Goal: Transaction & Acquisition: Subscribe to service/newsletter

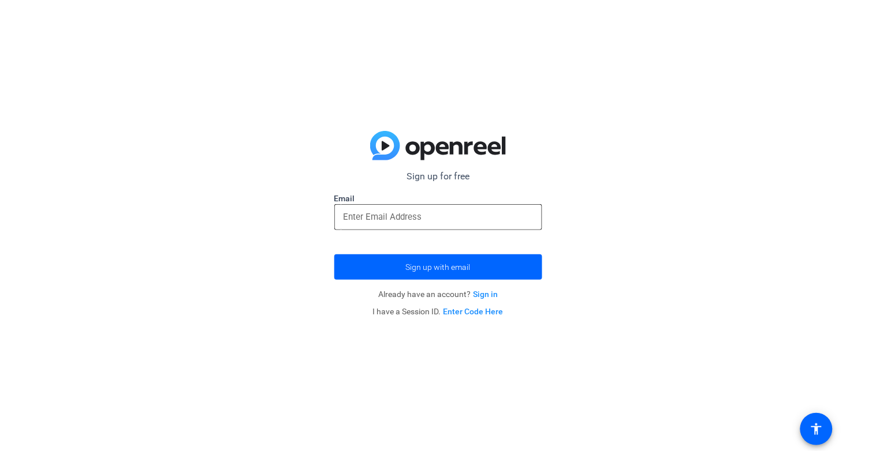
click at [447, 219] on input "email" at bounding box center [437, 217] width 189 height 14
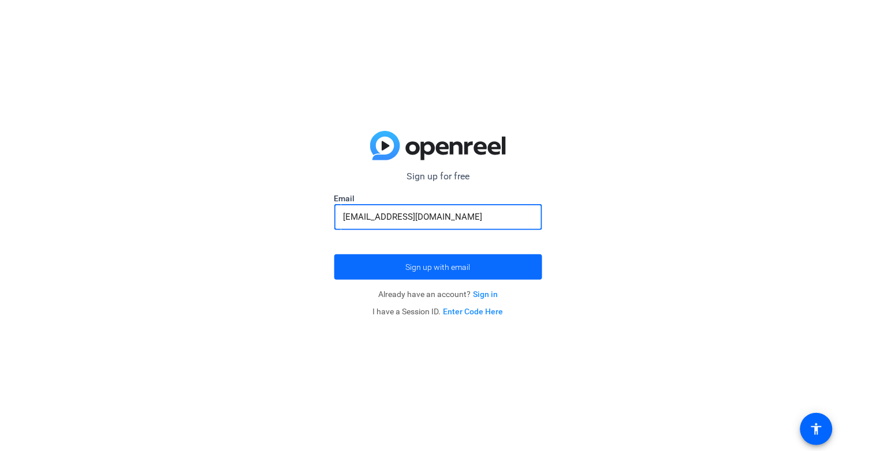
type input "[EMAIL_ADDRESS][DOMAIN_NAME]"
click at [431, 267] on span "Sign up with email" at bounding box center [438, 267] width 65 height 0
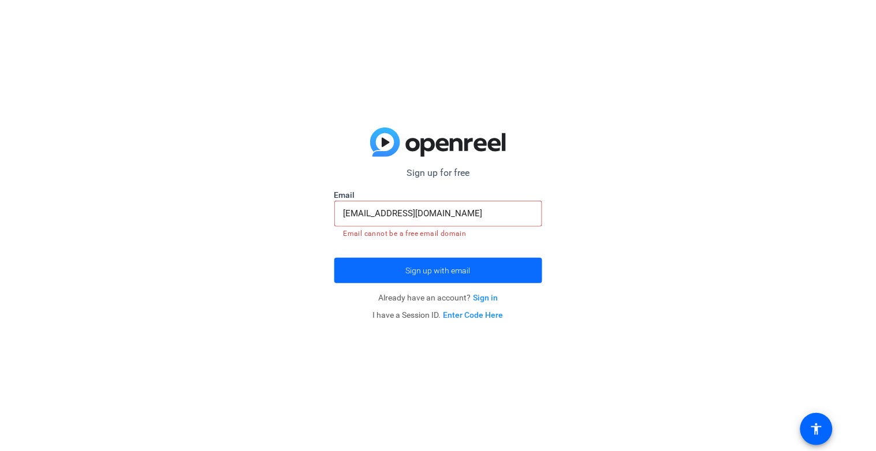
click at [541, 264] on span "submit" at bounding box center [438, 271] width 208 height 28
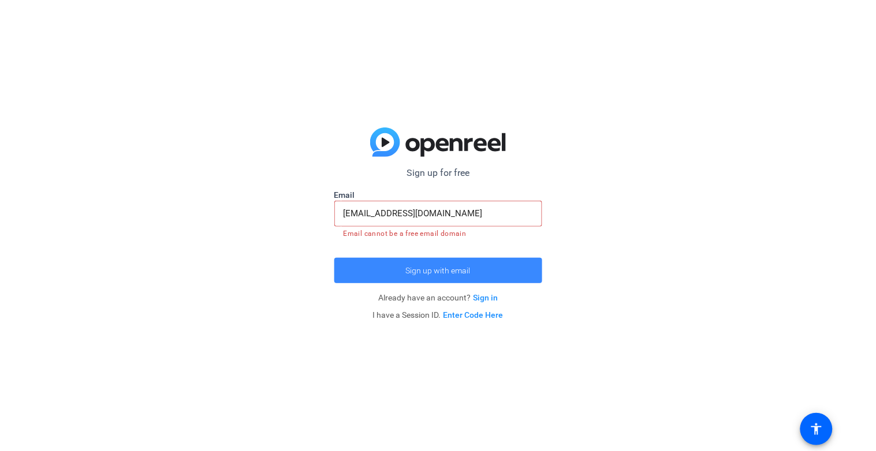
click at [541, 264] on span "submit" at bounding box center [438, 271] width 208 height 28
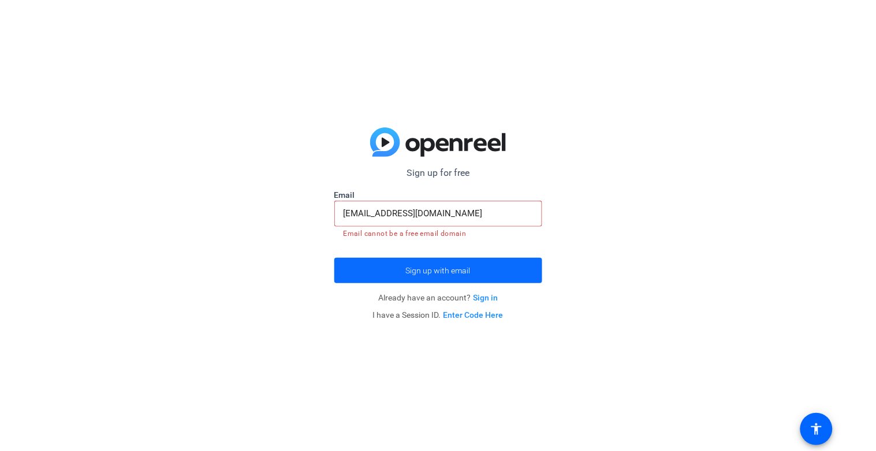
click at [486, 278] on span "submit" at bounding box center [438, 271] width 208 height 28
click at [491, 301] on link "Sign in" at bounding box center [485, 297] width 25 height 9
